Goal: Transaction & Acquisition: Download file/media

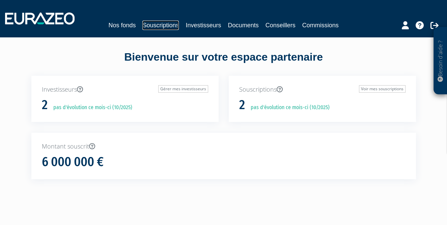
click at [162, 23] on link "Souscriptions" at bounding box center [160, 25] width 36 height 9
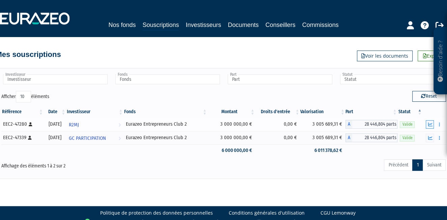
click at [428, 124] on button "button" at bounding box center [430, 124] width 8 height 8
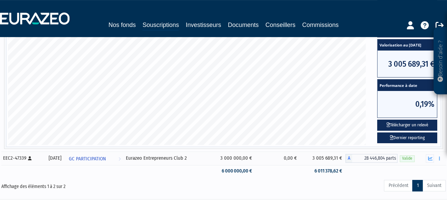
scroll to position [216, 0]
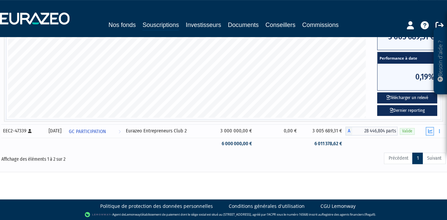
click at [430, 131] on icon "button" at bounding box center [430, 131] width 4 height 4
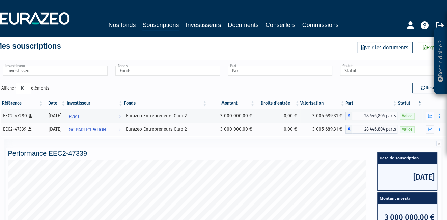
scroll to position [0, 0]
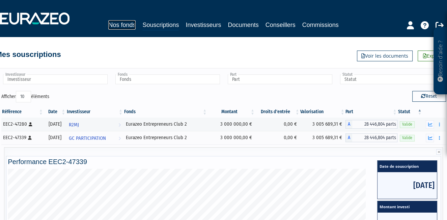
click at [125, 24] on link "Nos fonds" at bounding box center [121, 24] width 27 height 9
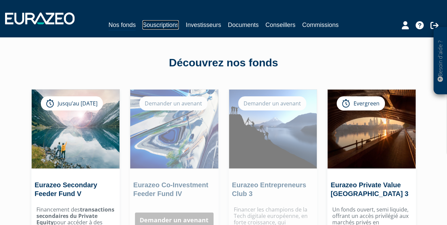
click at [162, 25] on link "Souscriptions" at bounding box center [160, 24] width 36 height 9
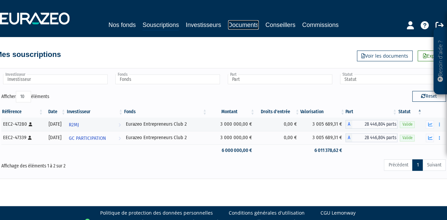
click at [240, 26] on link "Documents" at bounding box center [243, 24] width 31 height 9
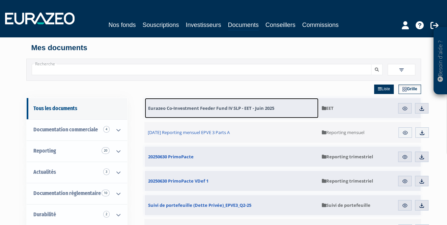
click at [253, 106] on span "Eurazeo Co-Investment Feeder Fund IV SLP - EET - Juin 2025" at bounding box center [211, 108] width 126 height 6
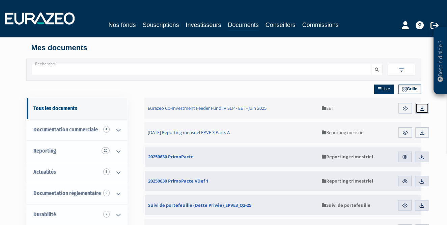
click at [421, 110] on img at bounding box center [422, 109] width 6 height 6
